Goal: Navigation & Orientation: Understand site structure

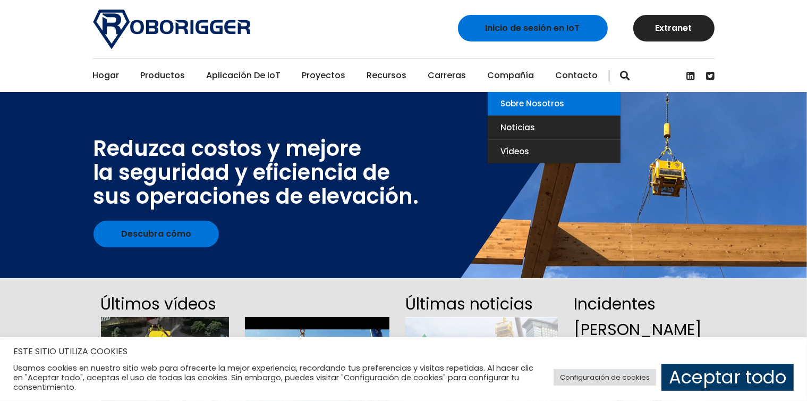
click at [390, 100] on font "Sobre nosotros" at bounding box center [533, 103] width 64 height 11
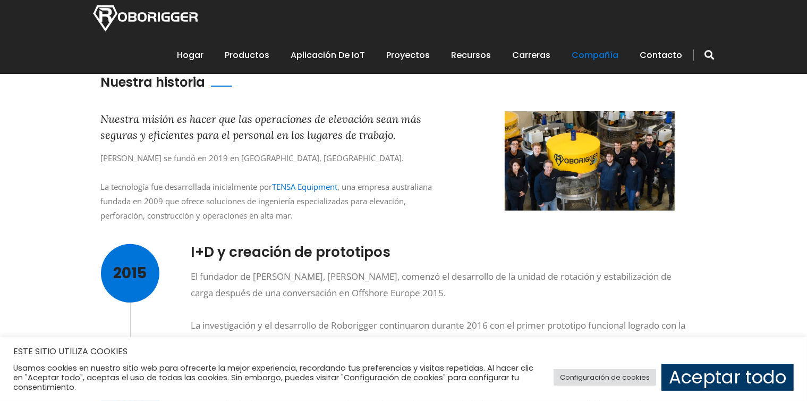
scroll to position [315, 0]
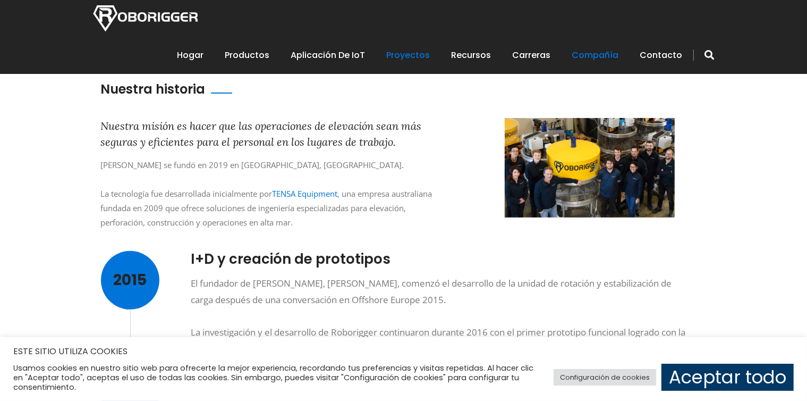
click at [396, 57] on font "Proyectos" at bounding box center [409, 55] width 44 height 12
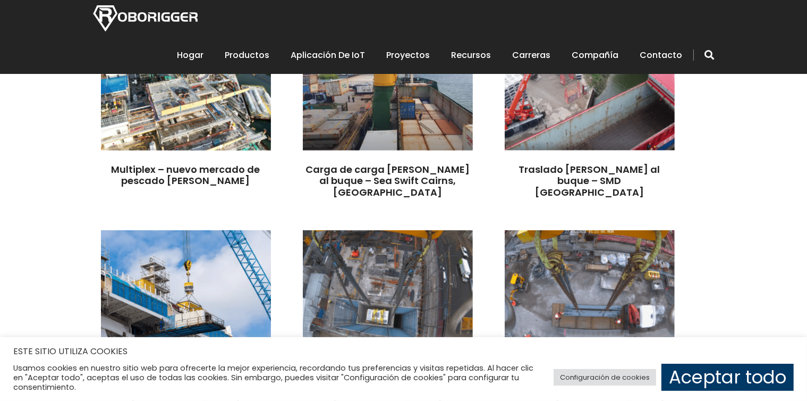
scroll to position [585, 0]
